Goal: Task Accomplishment & Management: Use online tool/utility

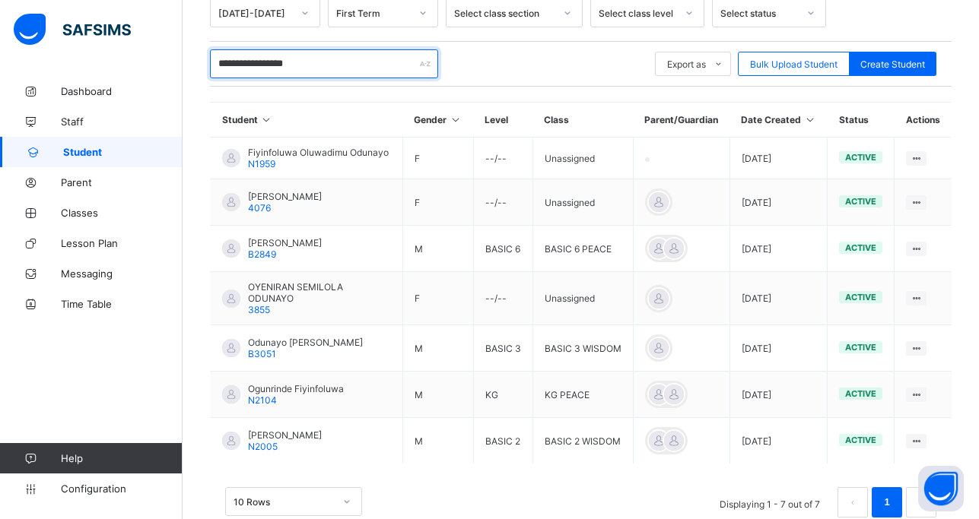
scroll to position [305, 0]
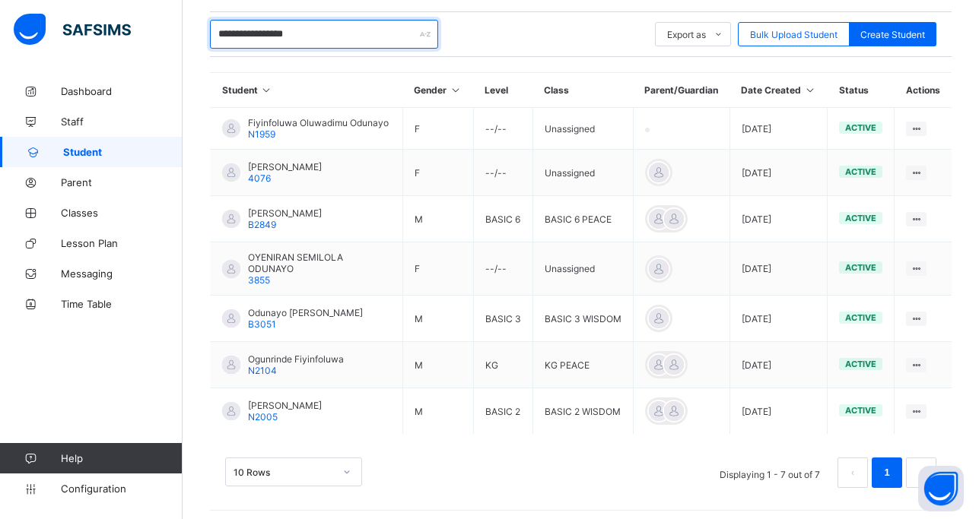
type input "**********"
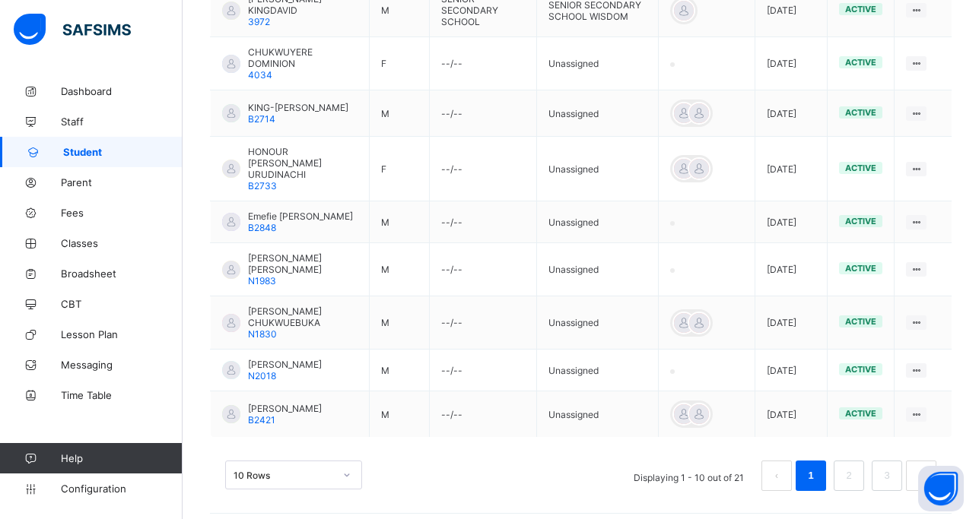
scroll to position [517, 0]
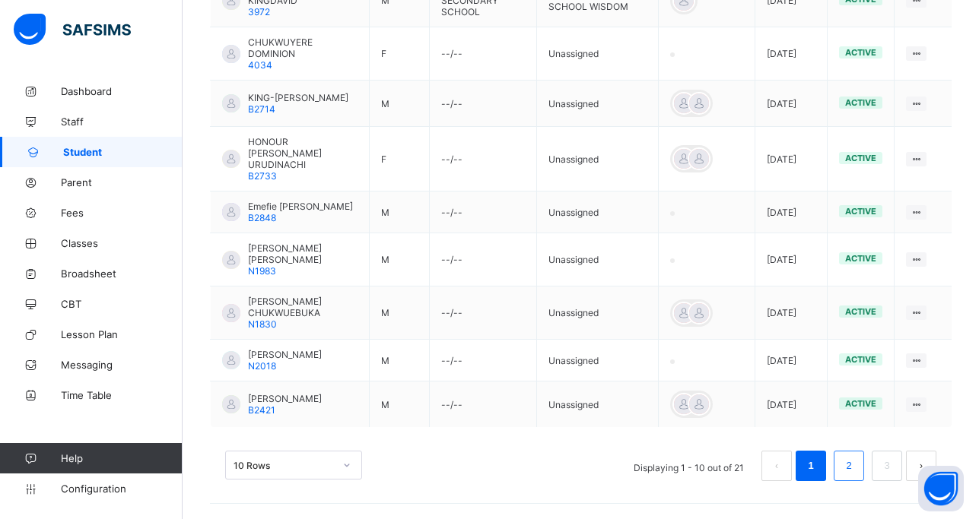
click at [856, 465] on link "2" at bounding box center [848, 466] width 14 height 20
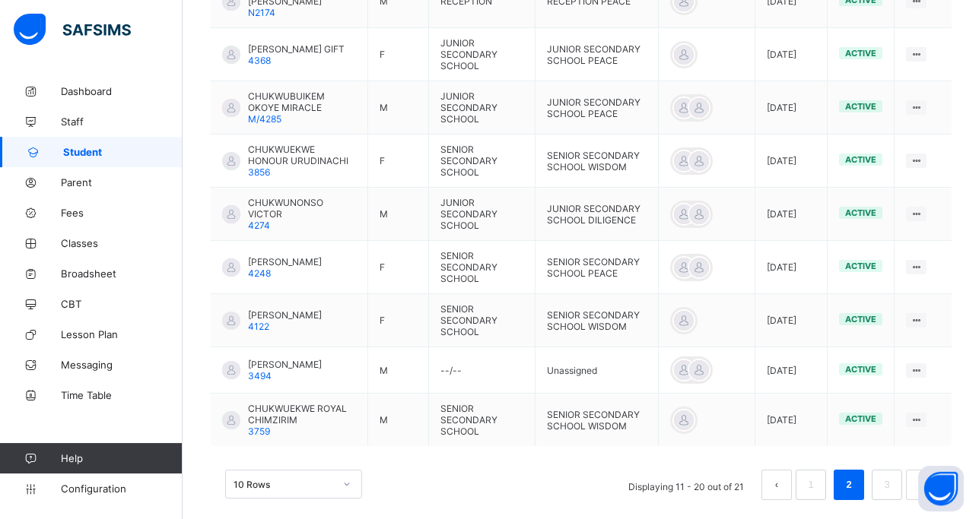
scroll to position [529, 0]
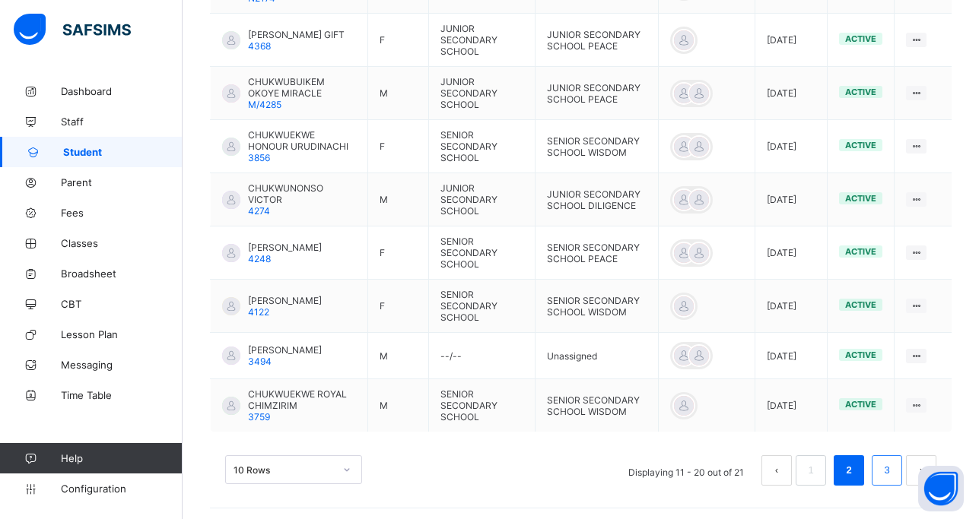
click at [894, 463] on link "3" at bounding box center [886, 471] width 14 height 20
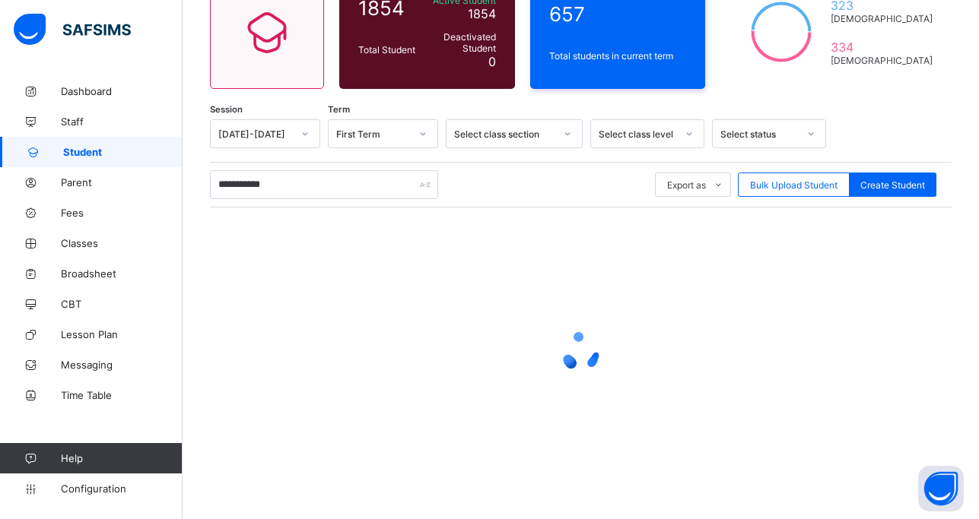
scroll to position [27, 0]
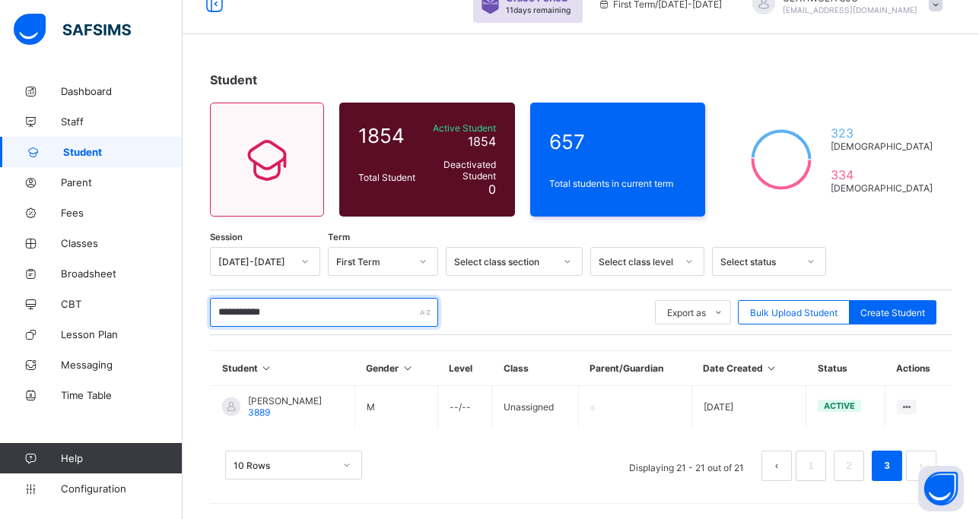
click at [315, 320] on input "**********" at bounding box center [324, 312] width 228 height 29
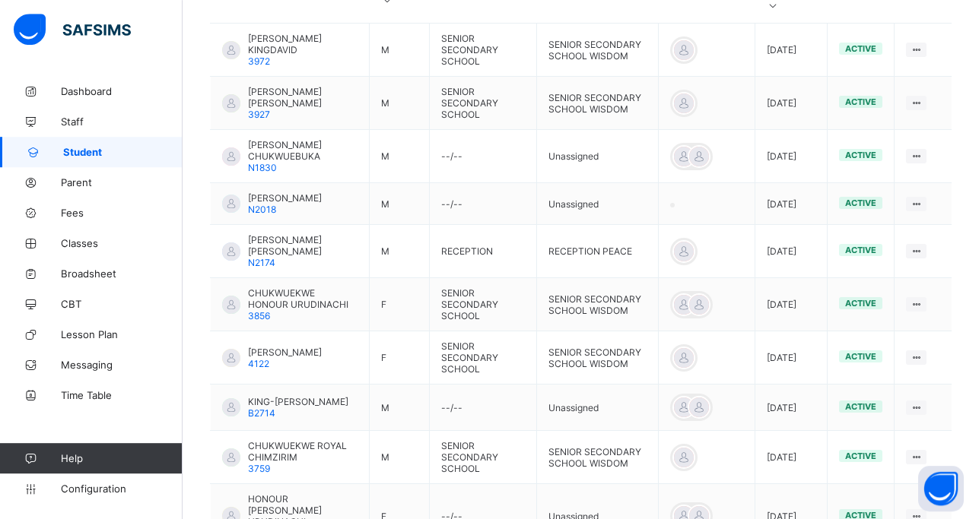
scroll to position [415, 0]
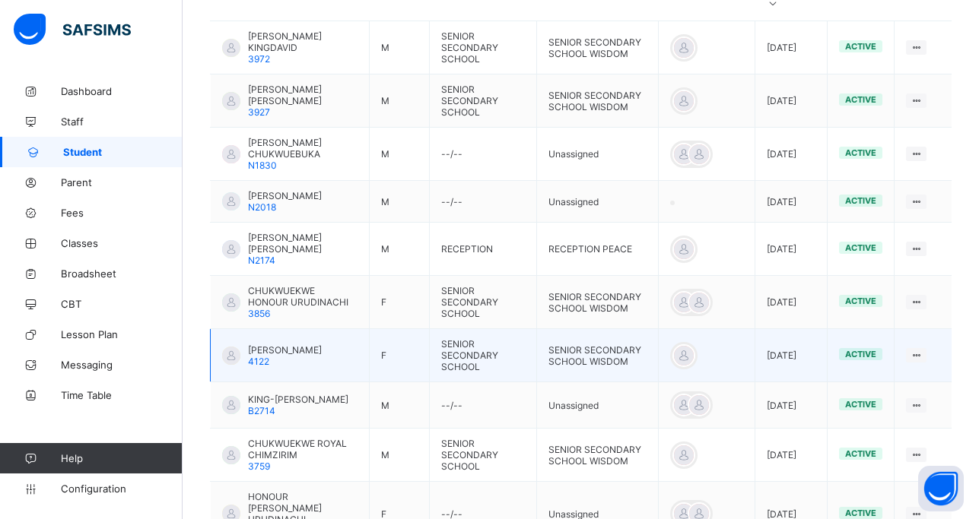
type input "**********"
click at [276, 364] on div "[PERSON_NAME] 4122" at bounding box center [285, 356] width 74 height 23
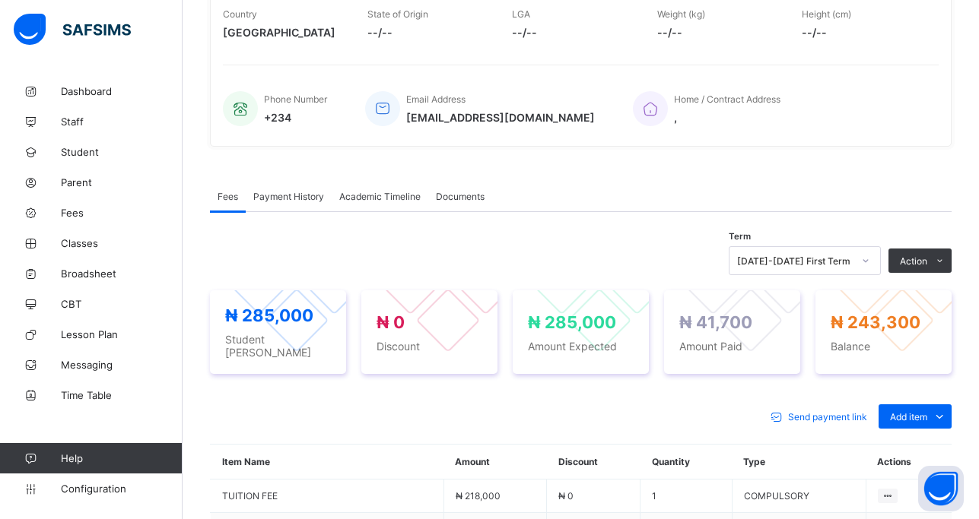
scroll to position [498, 0]
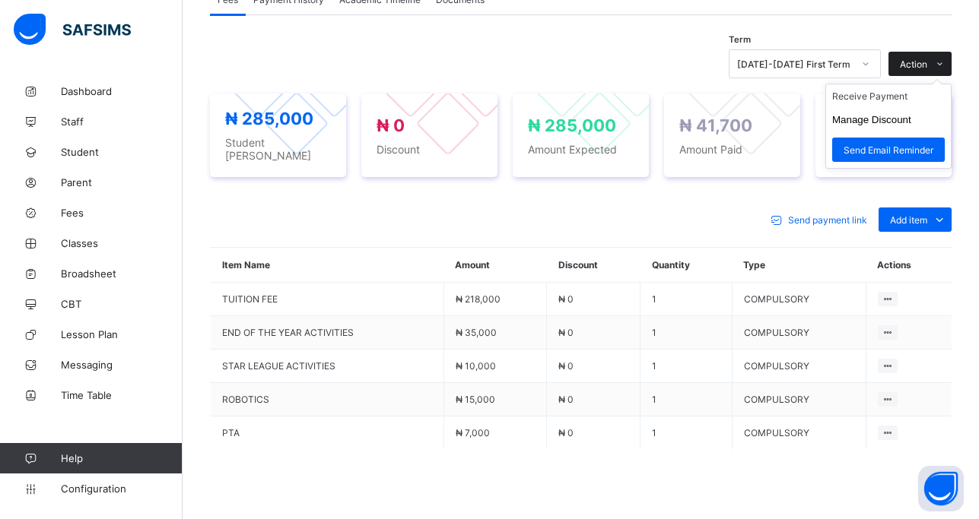
click at [923, 61] on span "Action" at bounding box center [913, 64] width 27 height 11
click at [883, 92] on li "Receive Payment" at bounding box center [888, 96] width 125 height 24
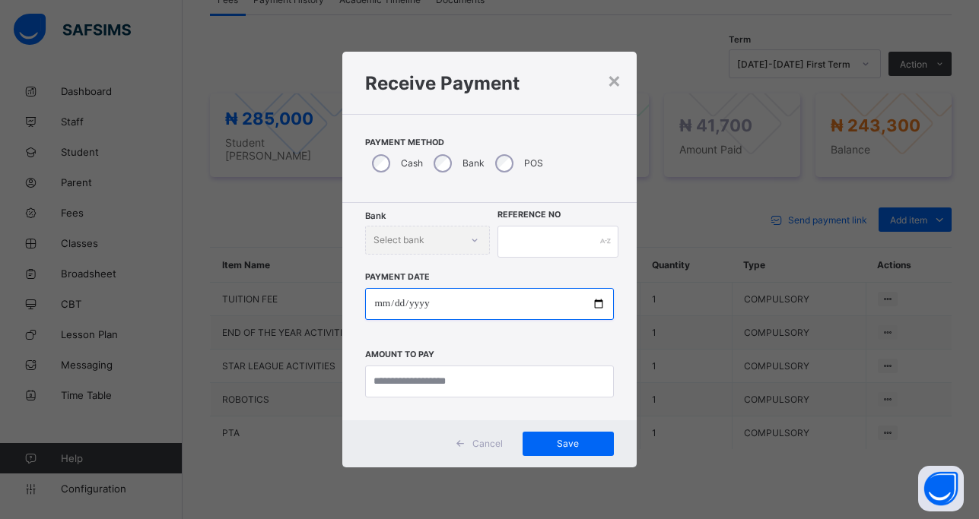
click at [513, 303] on input "date" at bounding box center [489, 304] width 248 height 32
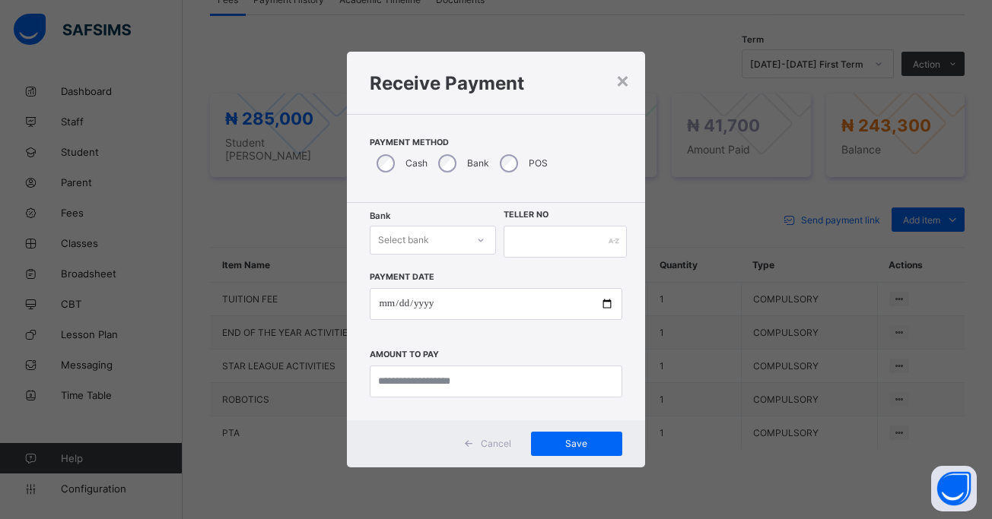
click at [417, 240] on div "Select bank" at bounding box center [403, 240] width 51 height 29
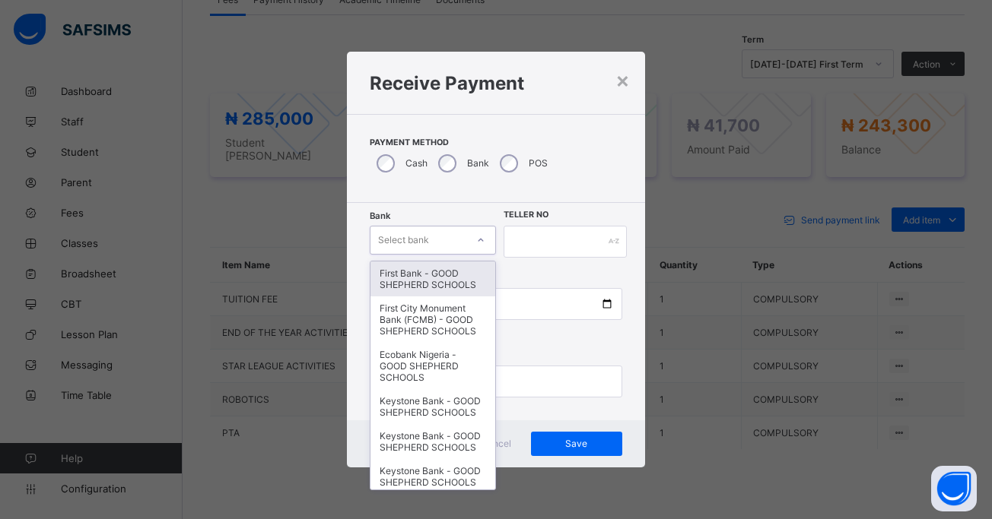
click at [435, 294] on div "First Bank - GOOD SHEPHERD SCHOOLS" at bounding box center [432, 279] width 125 height 35
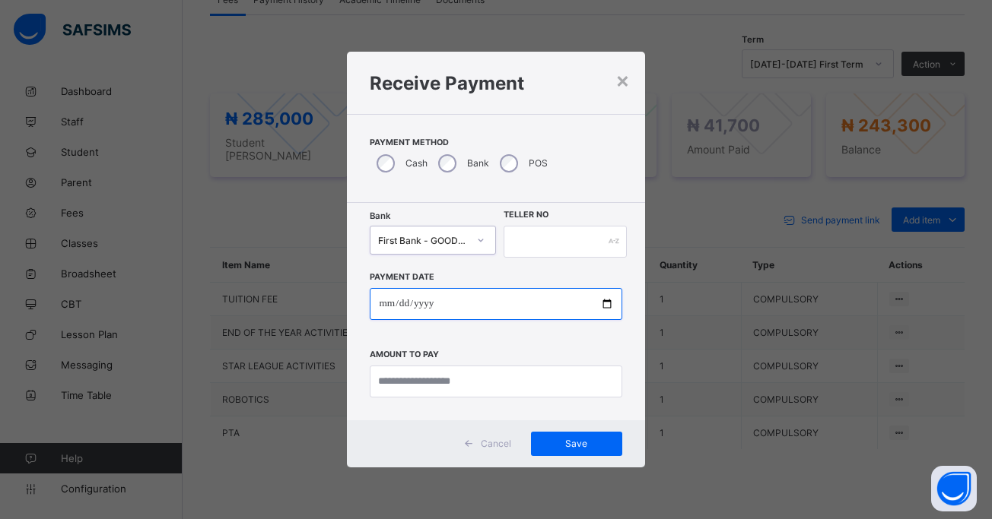
click at [602, 301] on input "date" at bounding box center [496, 304] width 252 height 32
click at [618, 78] on div "×" at bounding box center [622, 80] width 14 height 26
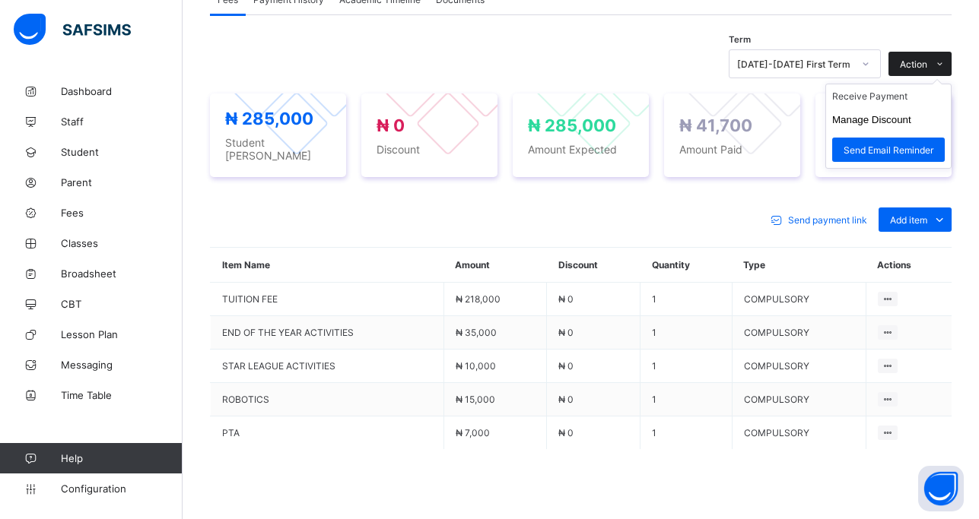
click at [927, 65] on span "Action" at bounding box center [913, 64] width 27 height 11
click at [874, 97] on li "Receive Payment" at bounding box center [888, 96] width 125 height 24
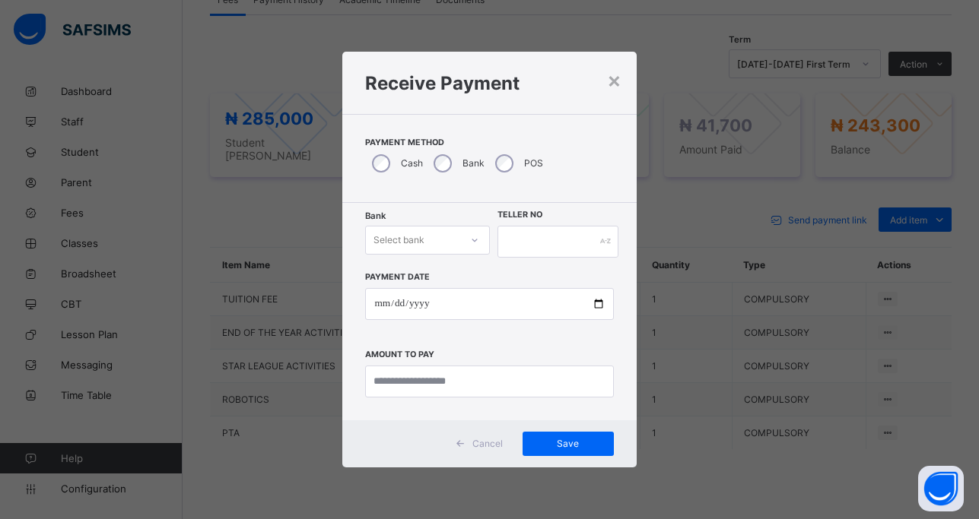
click at [406, 239] on div "Select bank" at bounding box center [398, 240] width 51 height 29
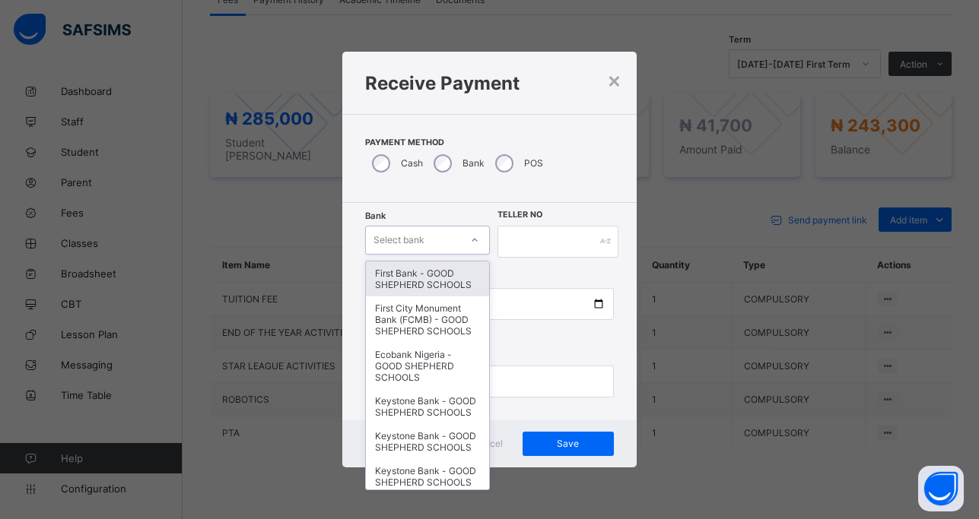
click at [426, 281] on div "First Bank - GOOD SHEPHERD SCHOOLS" at bounding box center [427, 279] width 122 height 35
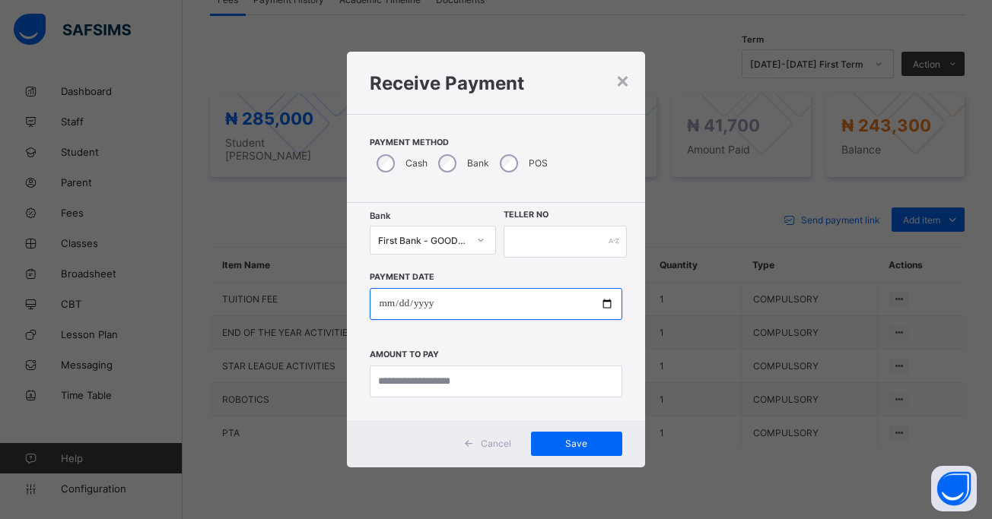
click at [603, 307] on input "date" at bounding box center [496, 304] width 252 height 32
click at [626, 81] on div "×" at bounding box center [622, 80] width 14 height 26
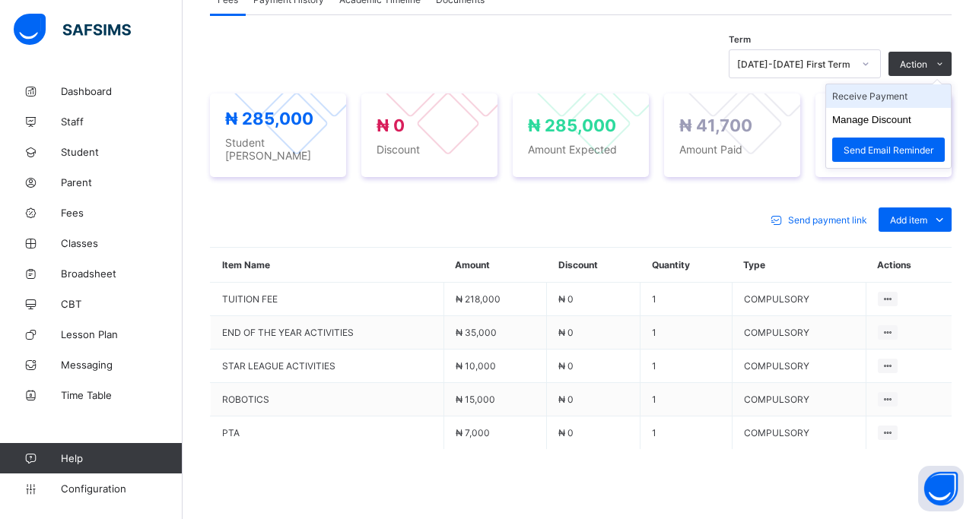
click at [869, 95] on li "Receive Payment" at bounding box center [888, 96] width 125 height 24
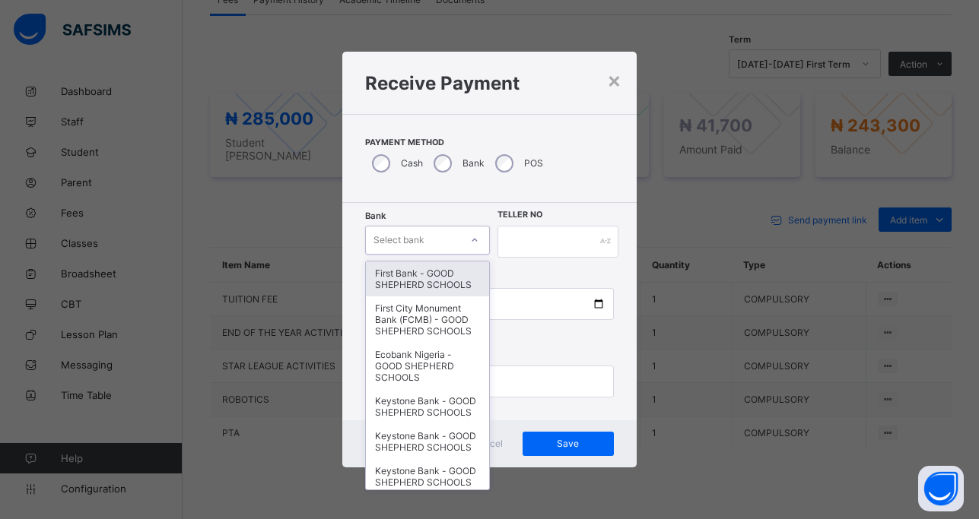
click at [427, 241] on div "Select bank" at bounding box center [413, 240] width 94 height 21
click at [411, 290] on div "First Bank - GOOD SHEPHERD SCHOOLS" at bounding box center [427, 279] width 122 height 35
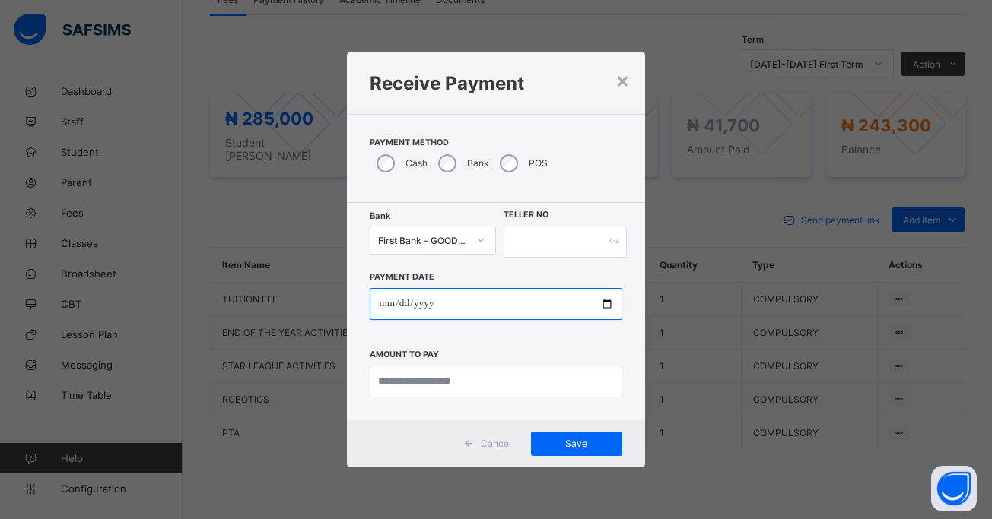
click at [603, 301] on input "date" at bounding box center [496, 304] width 252 height 32
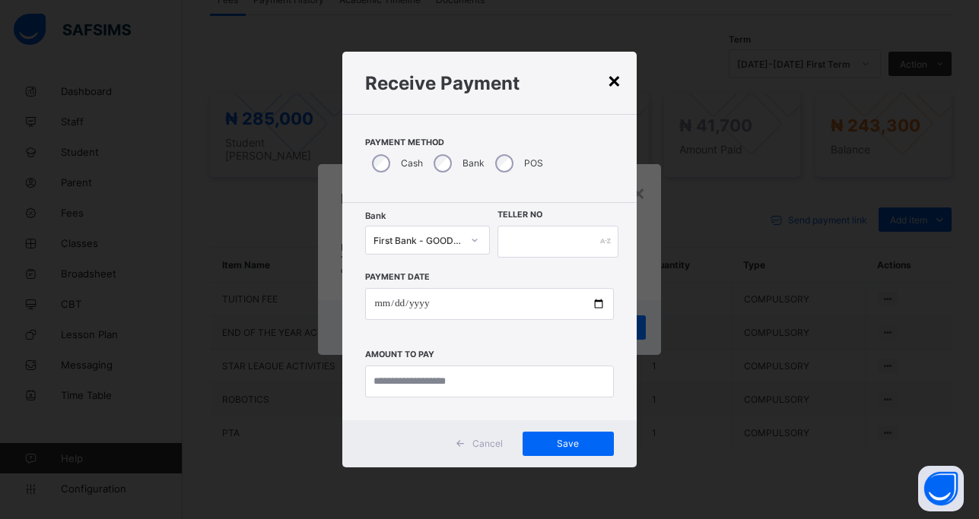
click at [611, 84] on div "×" at bounding box center [614, 80] width 14 height 26
